Goal: Information Seeking & Learning: Compare options

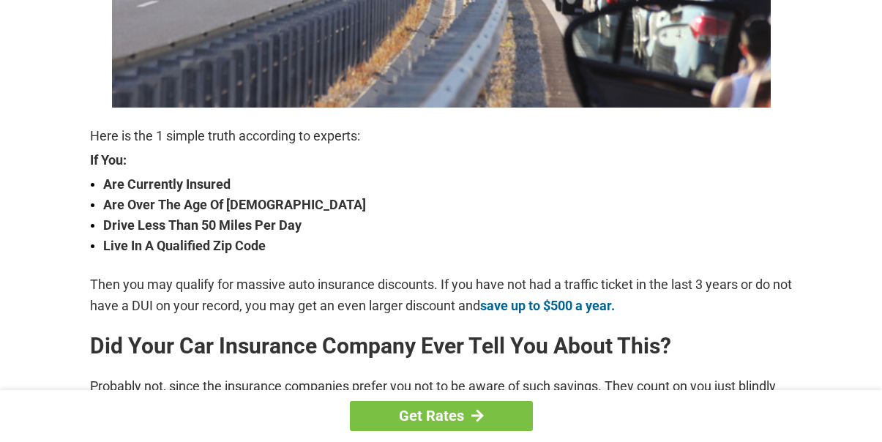
scroll to position [427, 0]
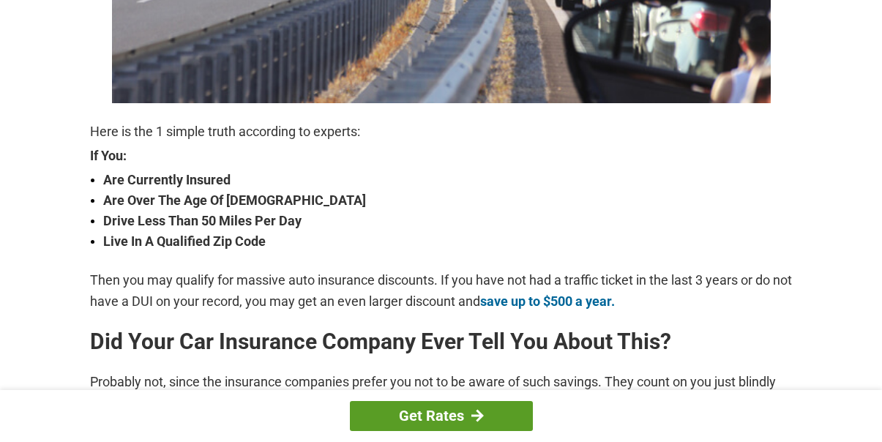
click at [459, 416] on link "Get Rates" at bounding box center [441, 416] width 183 height 30
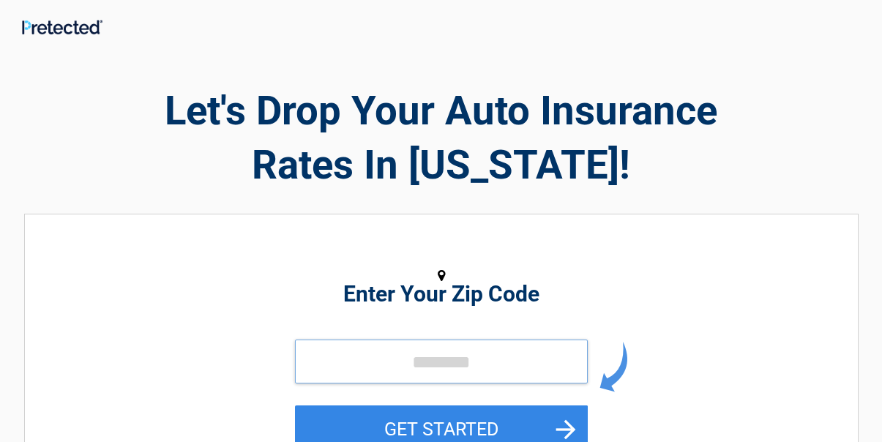
click at [444, 359] on input "tel" at bounding box center [441, 362] width 293 height 44
type input "*****"
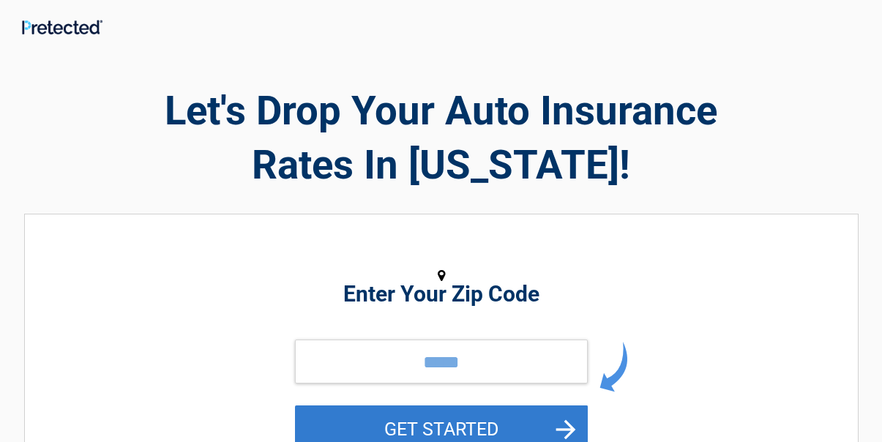
click at [455, 425] on button "GET STARTED" at bounding box center [441, 430] width 293 height 48
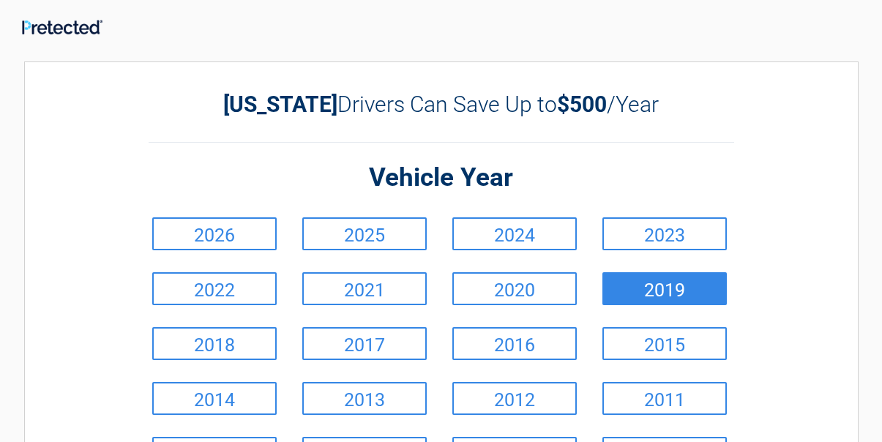
click at [638, 288] on link "2019" at bounding box center [664, 288] width 124 height 33
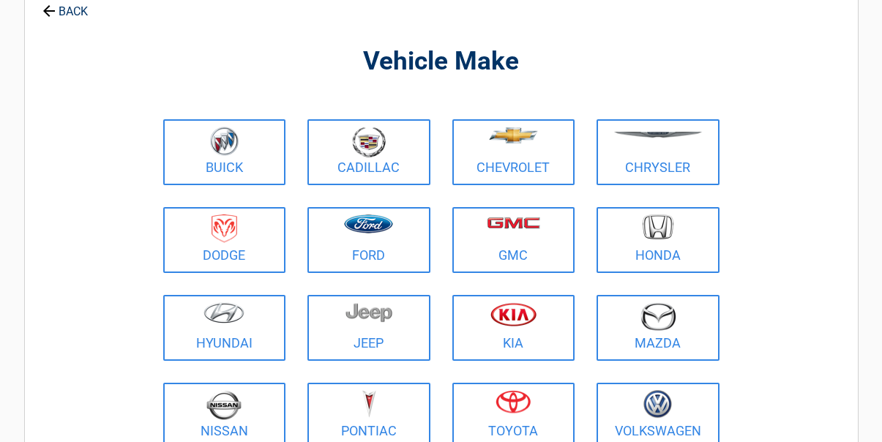
scroll to position [109, 0]
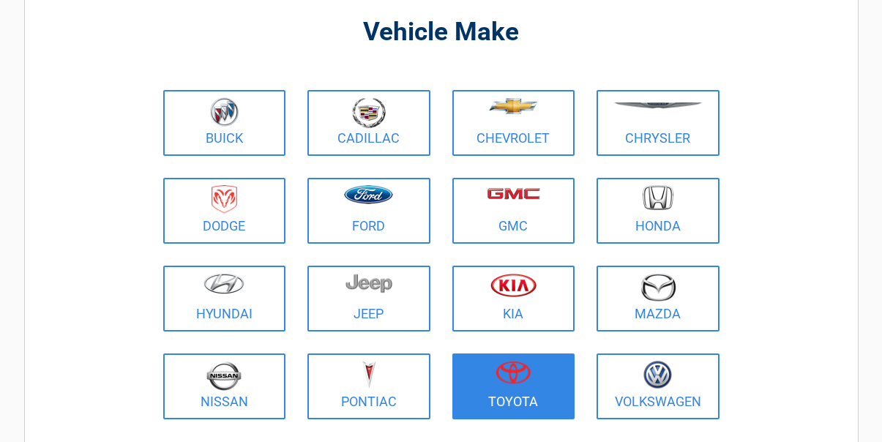
click at [527, 381] on img at bounding box center [513, 372] width 35 height 23
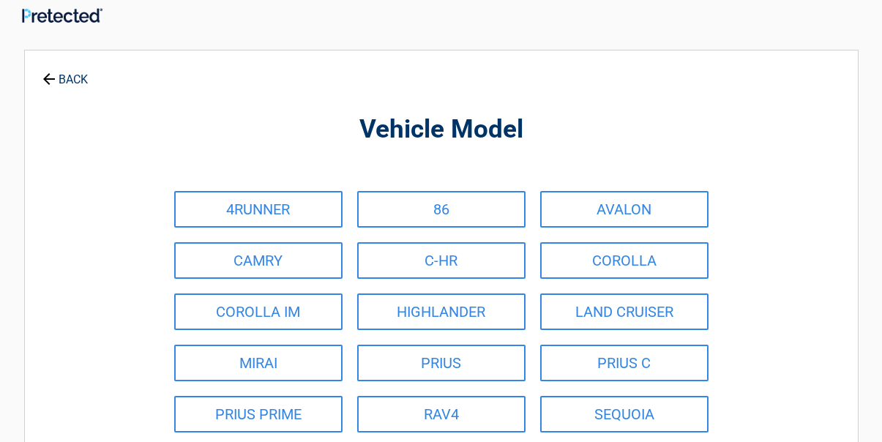
scroll to position [0, 0]
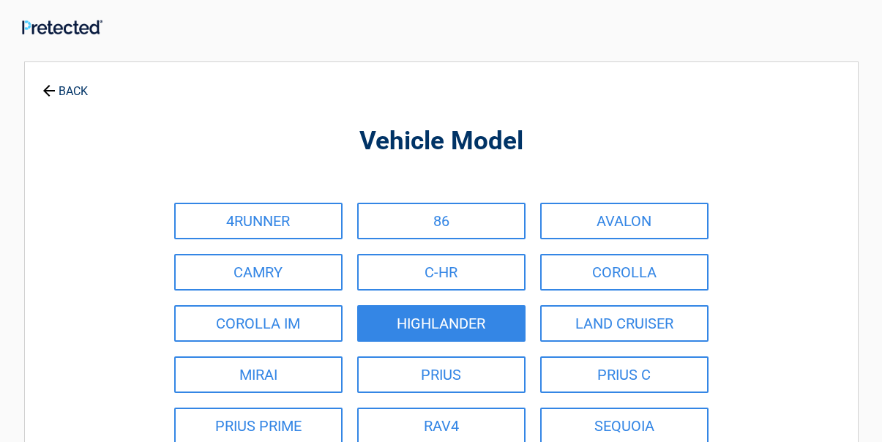
click at [468, 324] on link "HIGHLANDER" at bounding box center [441, 323] width 168 height 37
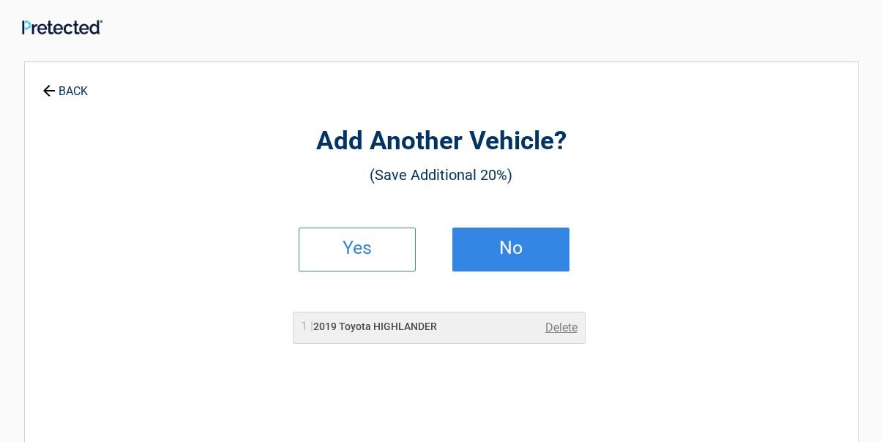
click at [506, 253] on h2 "No" at bounding box center [511, 248] width 86 height 10
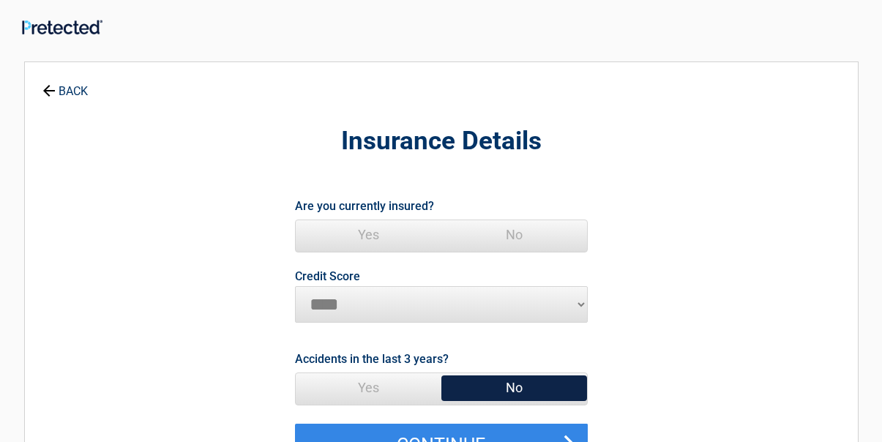
click at [369, 239] on span "Yes" at bounding box center [369, 234] width 146 height 29
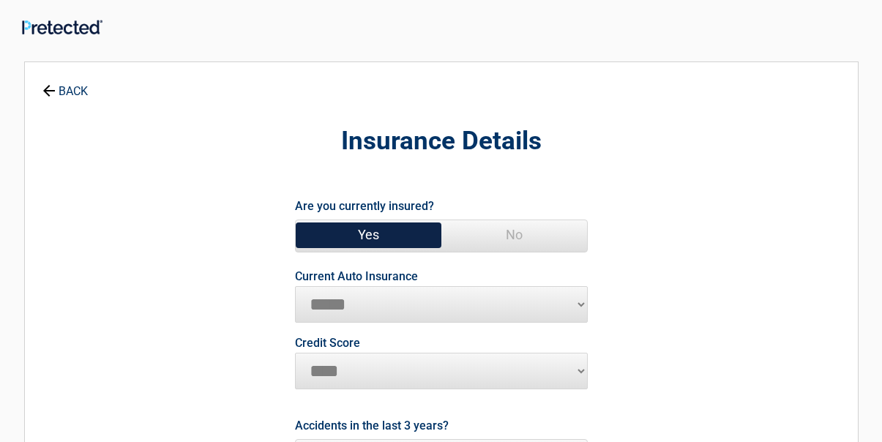
click at [397, 367] on select "********* **** ******* ****" at bounding box center [441, 371] width 293 height 37
click at [295, 353] on select "********* **** ******* ****" at bounding box center [441, 371] width 293 height 37
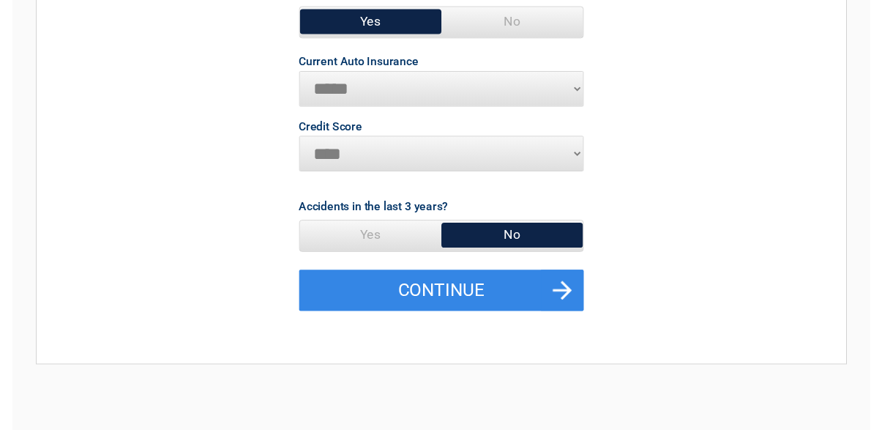
scroll to position [314, 0]
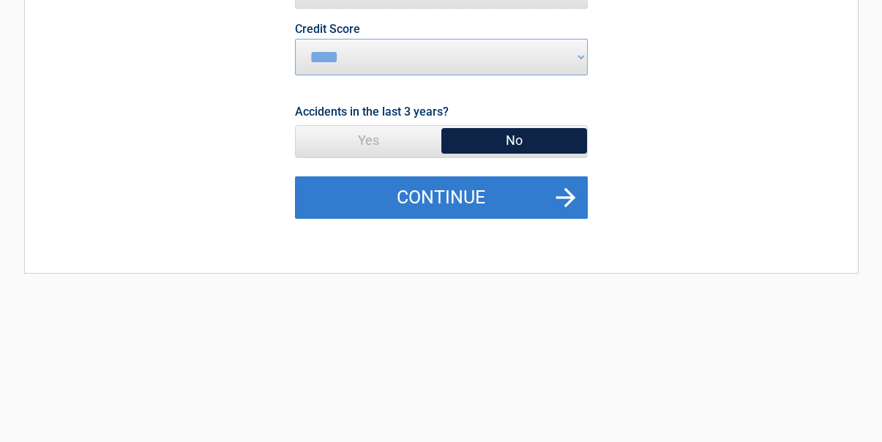
click at [479, 195] on button "Continue" at bounding box center [441, 197] width 293 height 42
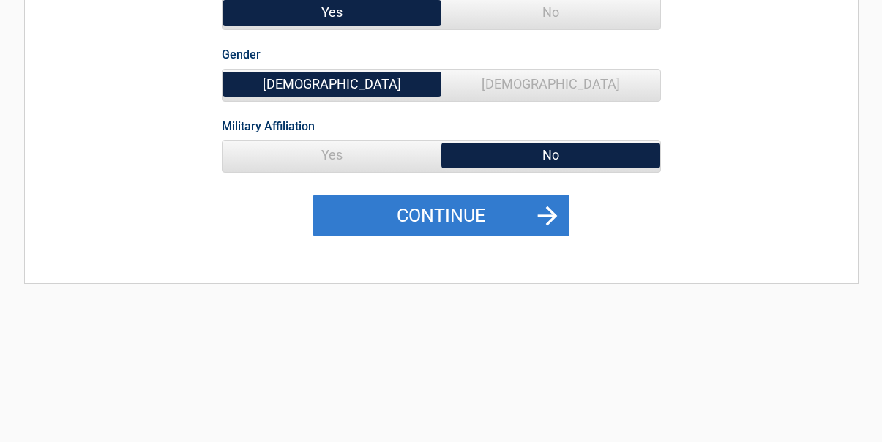
scroll to position [0, 0]
